Goal: Task Accomplishment & Management: Manage account settings

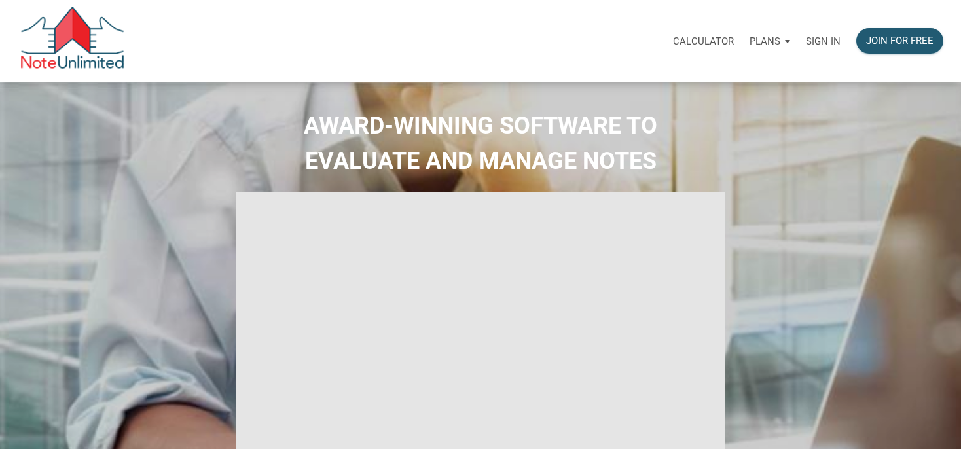
click at [825, 41] on p "Sign in" at bounding box center [823, 41] width 35 height 12
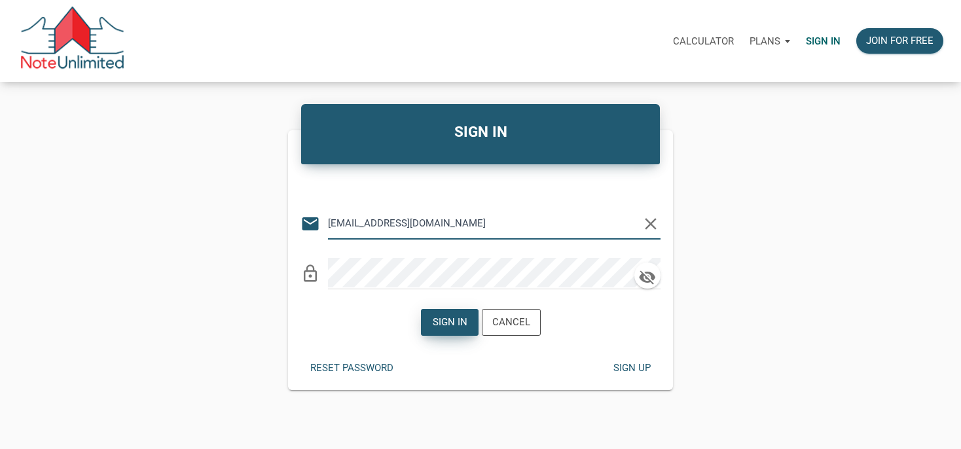
type input "[EMAIL_ADDRESS][DOMAIN_NAME]"
drag, startPoint x: 448, startPoint y: 318, endPoint x: 433, endPoint y: 312, distance: 16.4
click at [446, 317] on div "Sign in" at bounding box center [449, 322] width 35 height 15
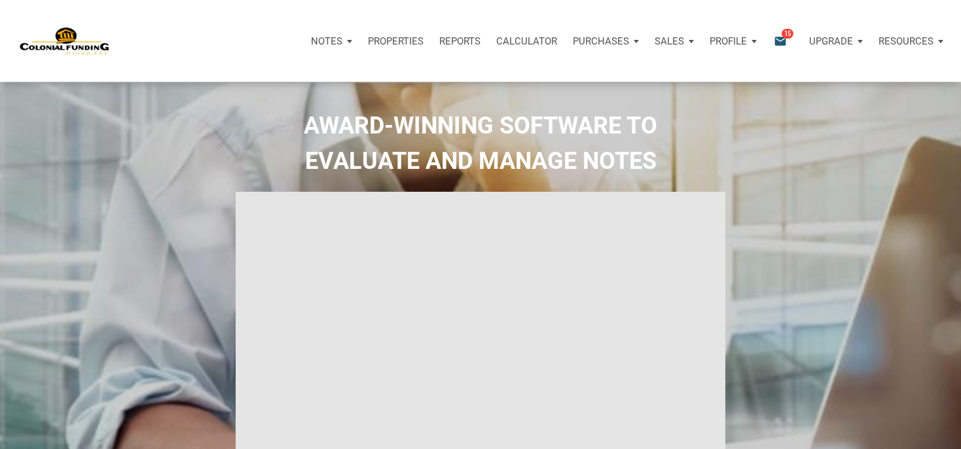
type input "Introduction to new features"
select select
click at [784, 34] on span "15" at bounding box center [788, 33] width 12 height 10
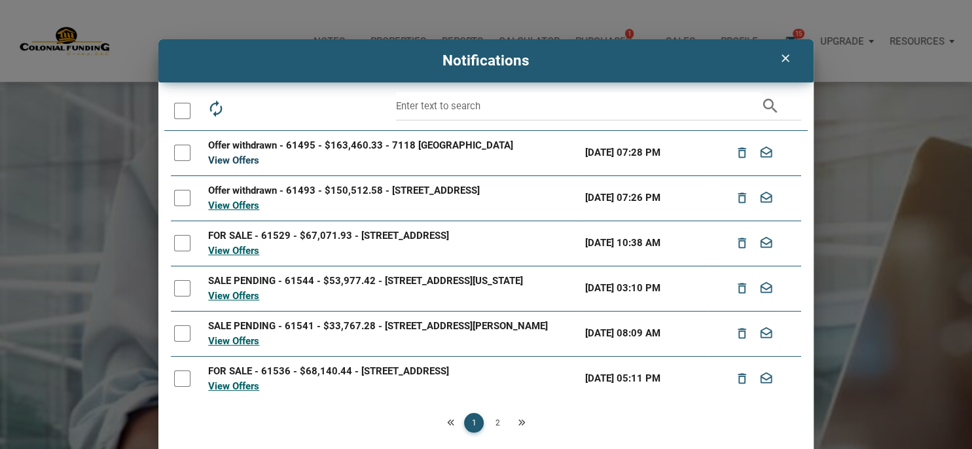
click at [229, 160] on link "View Offers" at bounding box center [233, 160] width 51 height 12
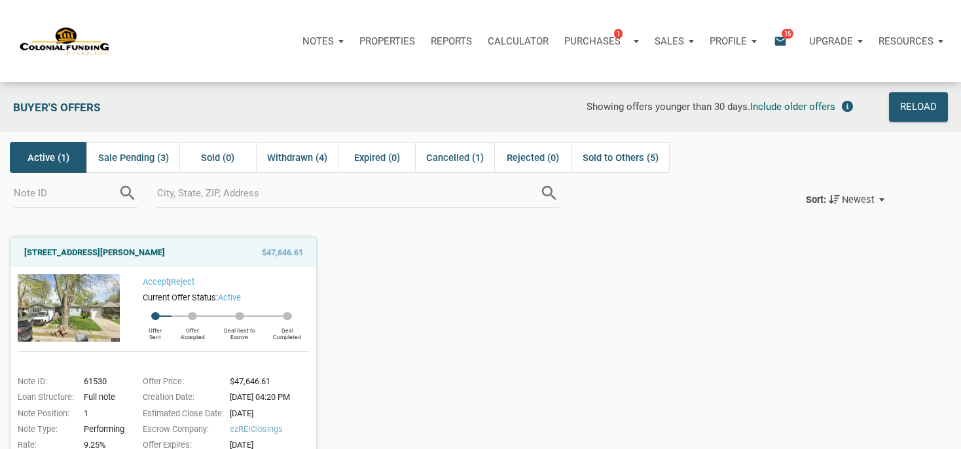
click at [60, 158] on span "Active (1)" at bounding box center [48, 158] width 42 height 16
